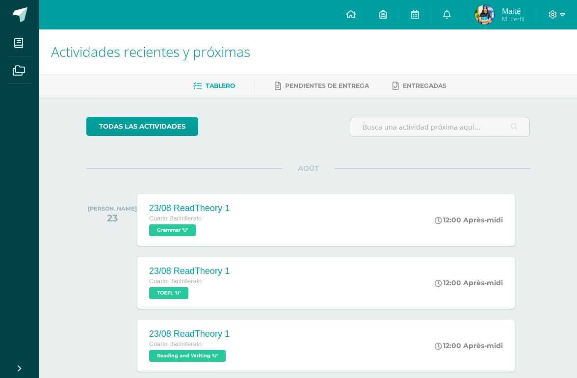
click at [449, 10] on icon at bounding box center [447, 14] width 8 height 9
click at [488, 13] on img at bounding box center [485, 15] width 20 height 20
click at [453, 19] on link at bounding box center [447, 14] width 31 height 29
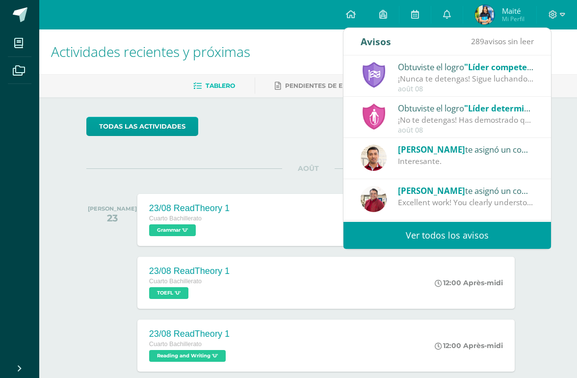
click at [444, 16] on icon at bounding box center [447, 14] width 8 height 9
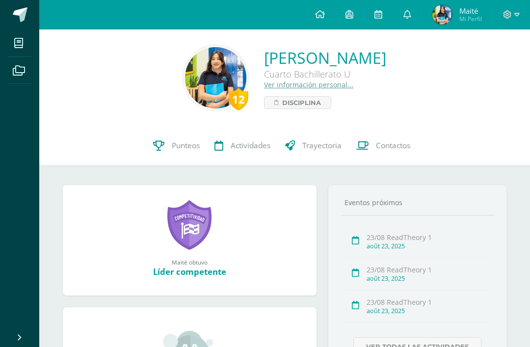
click at [427, 13] on link "Maité Mi Perfil" at bounding box center [457, 14] width 70 height 29
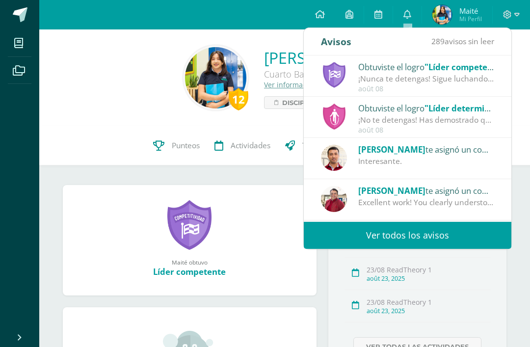
click at [408, 13] on icon at bounding box center [408, 14] width 8 height 9
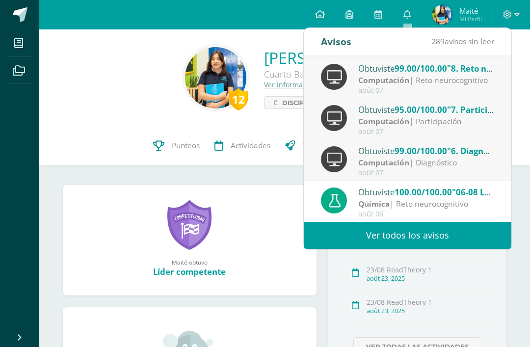
scroll to position [163, 0]
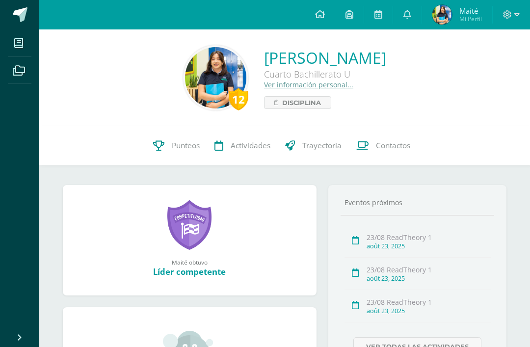
click at [234, 73] on img at bounding box center [215, 77] width 61 height 61
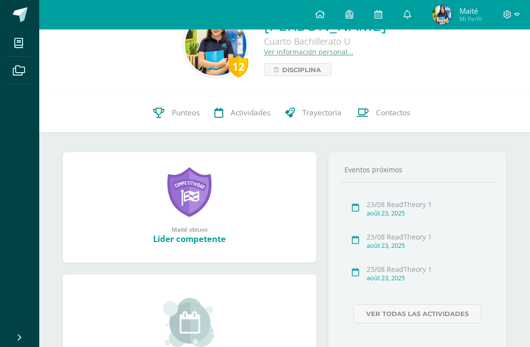
scroll to position [34, 0]
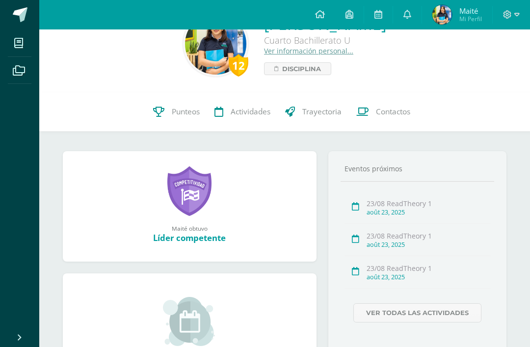
click at [185, 115] on span "Punteos" at bounding box center [186, 112] width 28 height 10
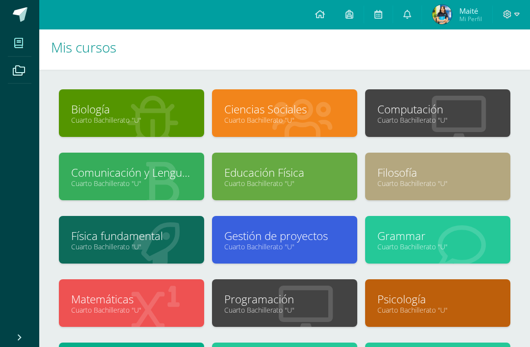
scroll to position [5, 0]
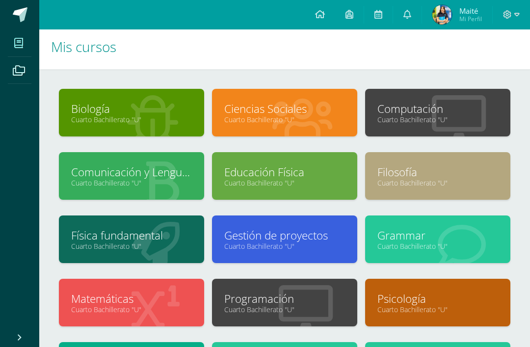
click at [187, 113] on link "Biología" at bounding box center [131, 108] width 121 height 15
